Goal: Information Seeking & Learning: Learn about a topic

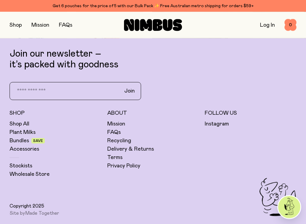
scroll to position [1497, 0]
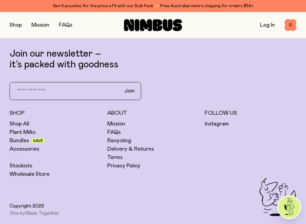
click at [115, 135] on link "FAQs" at bounding box center [113, 132] width 13 height 7
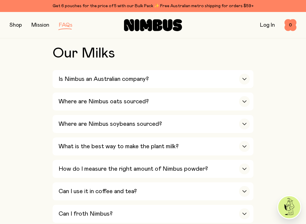
scroll to position [208, 0]
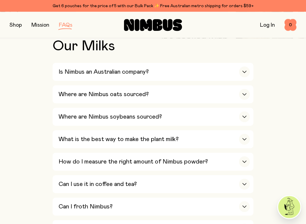
click at [243, 94] on div "button" at bounding box center [244, 94] width 11 height 11
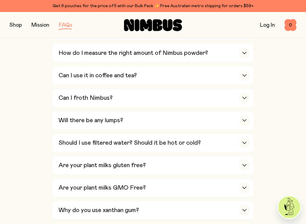
scroll to position [388, 0]
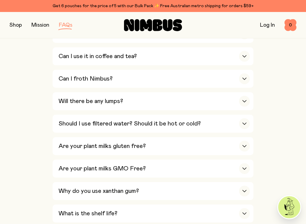
click at [242, 96] on div "button" at bounding box center [244, 101] width 11 height 11
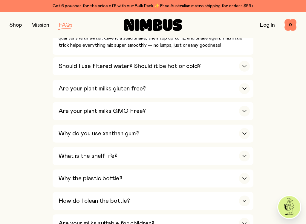
scroll to position [474, 0]
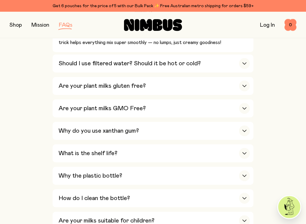
click at [245, 130] on icon "button" at bounding box center [244, 131] width 5 height 2
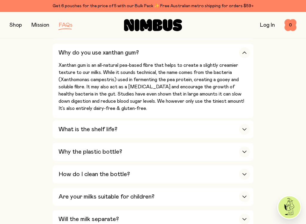
click at [242, 128] on icon "button" at bounding box center [244, 129] width 5 height 2
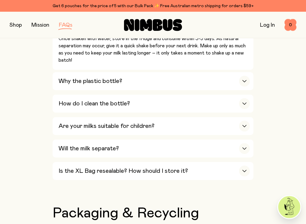
scroll to position [566, 0]
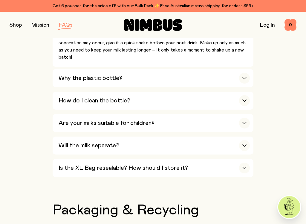
click at [241, 73] on div "button" at bounding box center [244, 78] width 11 height 11
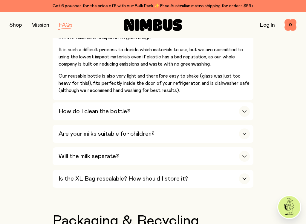
scroll to position [640, 0]
click at [241, 128] on div "button" at bounding box center [244, 133] width 11 height 11
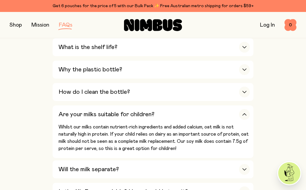
scroll to position [501, 0]
click at [242, 87] on div "button" at bounding box center [244, 92] width 11 height 11
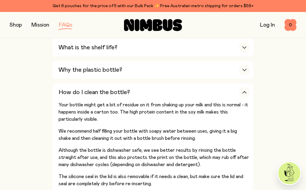
click at [213, 83] on div "How do I clean the bottle?" at bounding box center [154, 92] width 191 height 18
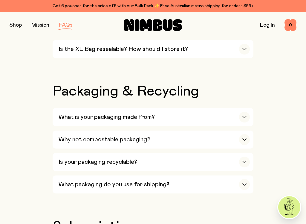
scroll to position [612, 0]
click at [240, 134] on div "button" at bounding box center [244, 139] width 11 height 11
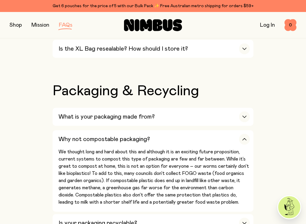
click at [139, 190] on div "Is your packaging recyclable?" at bounding box center [154, 223] width 191 height 18
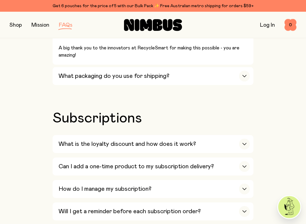
scroll to position [1026, 0]
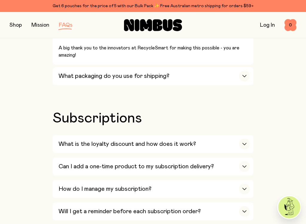
click at [195, 135] on div "What is the loyalty discount and how does it work?" at bounding box center [154, 144] width 191 height 18
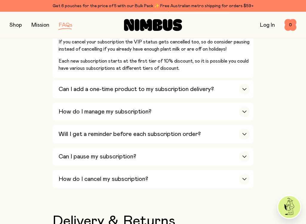
scroll to position [1216, 0]
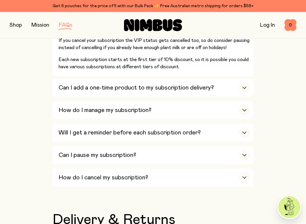
click at [245, 127] on div "button" at bounding box center [244, 132] width 11 height 11
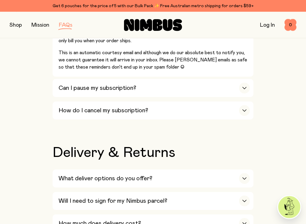
scroll to position [1223, 0]
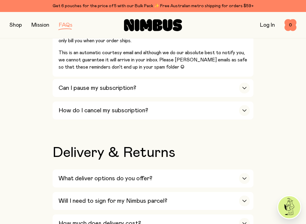
click at [228, 169] on div "What deliver options do you offer?" at bounding box center [154, 178] width 191 height 18
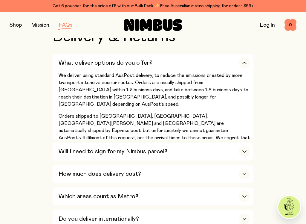
scroll to position [1348, 0]
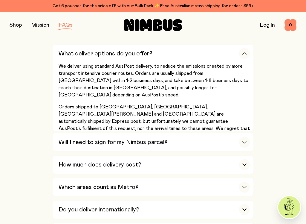
click at [242, 159] on div "button" at bounding box center [244, 164] width 11 height 11
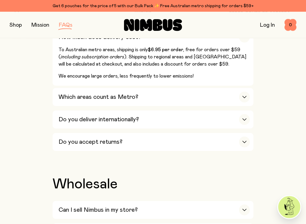
scroll to position [1409, 0]
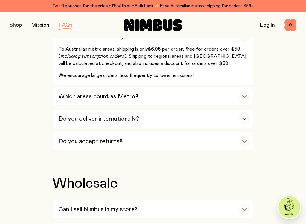
click at [240, 136] on div "button" at bounding box center [244, 141] width 11 height 11
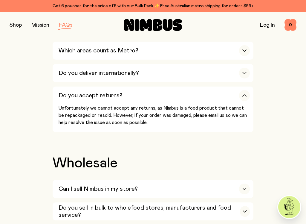
click at [208, 180] on div "Can I sell Nimbus in my store?" at bounding box center [154, 189] width 191 height 18
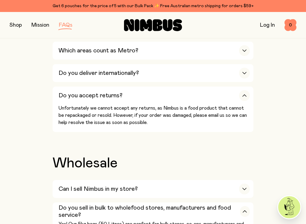
click at [201, 180] on div "Can I sell Nimbus in my store?" at bounding box center [154, 189] width 191 height 18
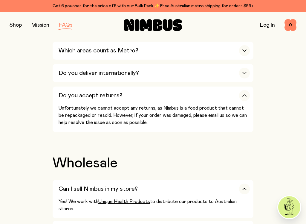
click at [131, 190] on link "Unique Health Products" at bounding box center [124, 201] width 52 height 5
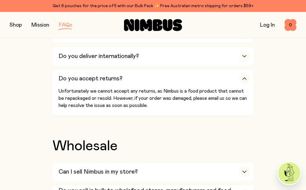
scroll to position [1434, 0]
